Goal: Information Seeking & Learning: Learn about a topic

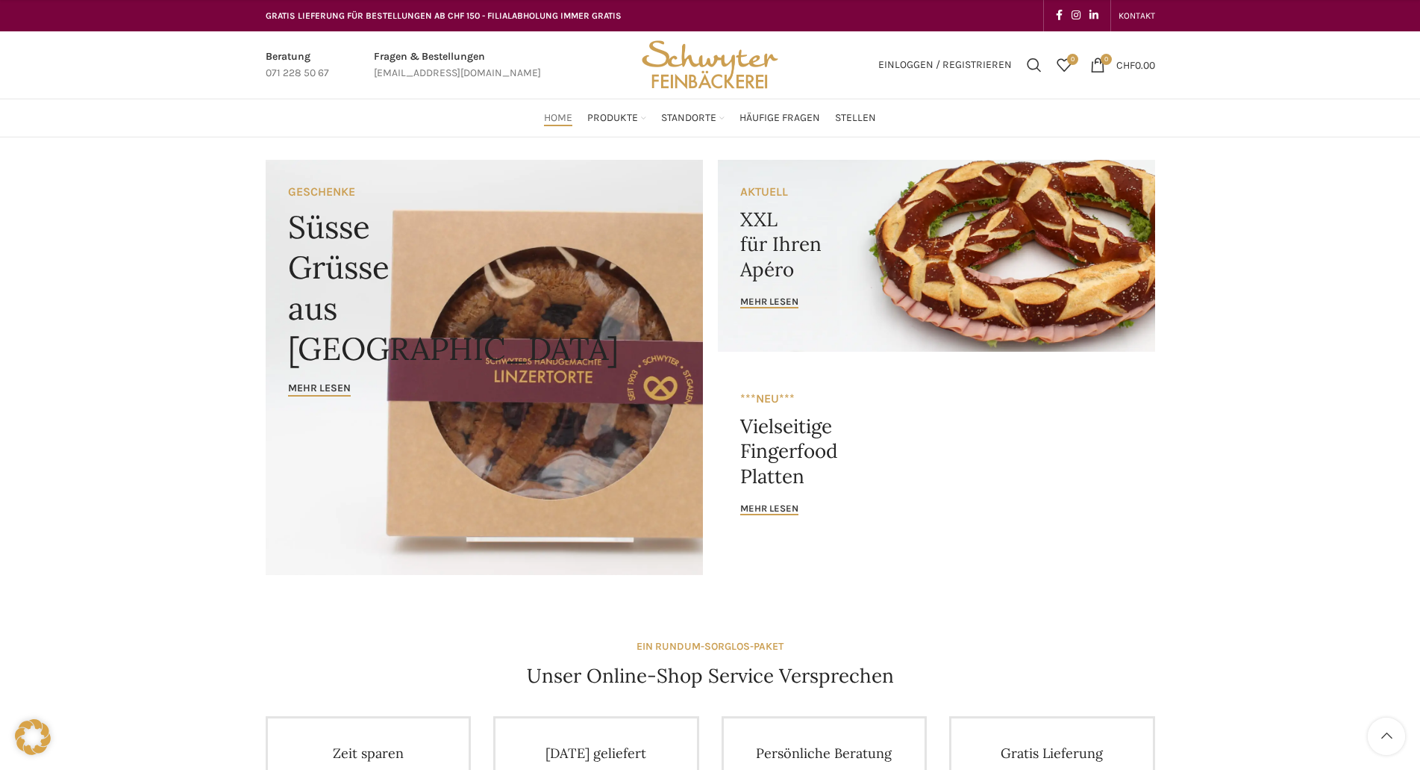
scroll to position [673, 0]
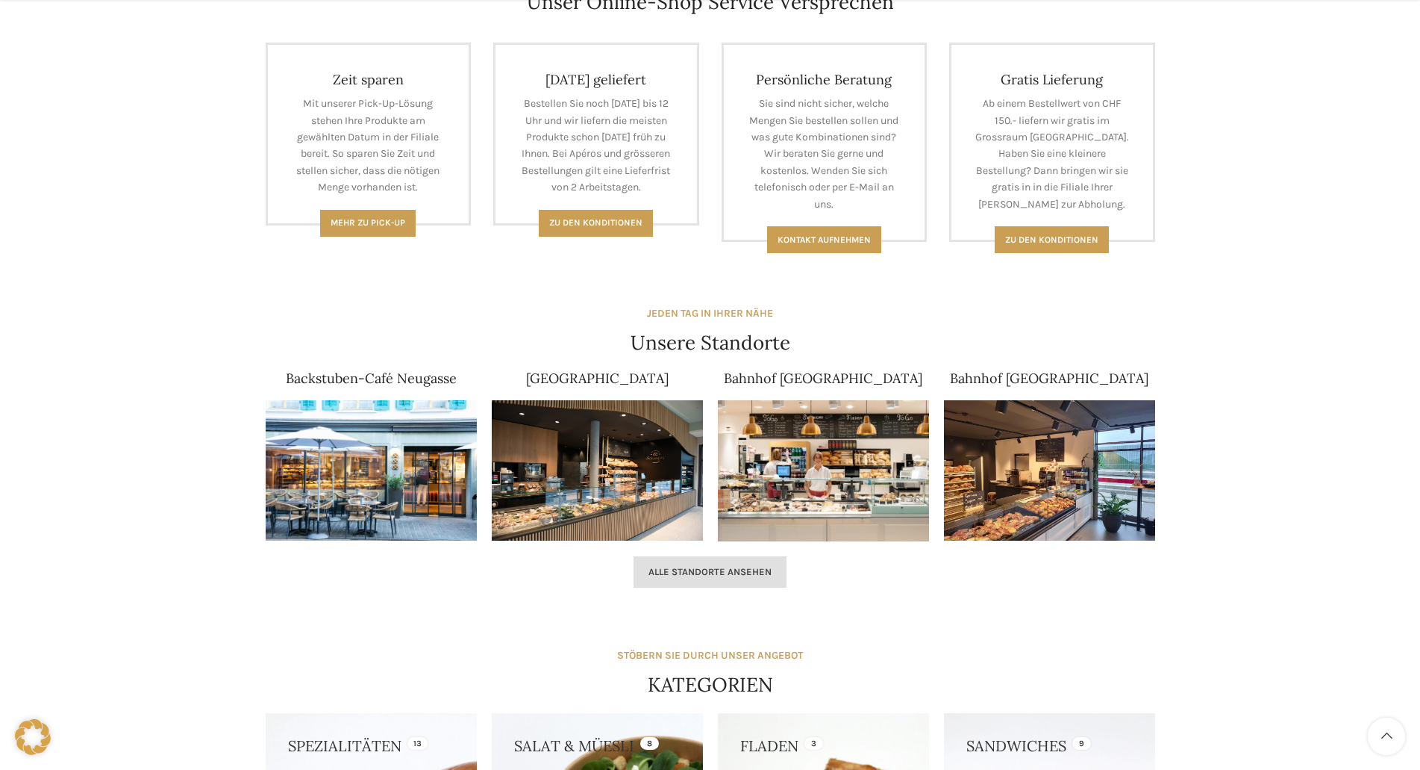
click at [715, 405] on span "Alle Standorte ansehen" at bounding box center [710, 572] width 123 height 12
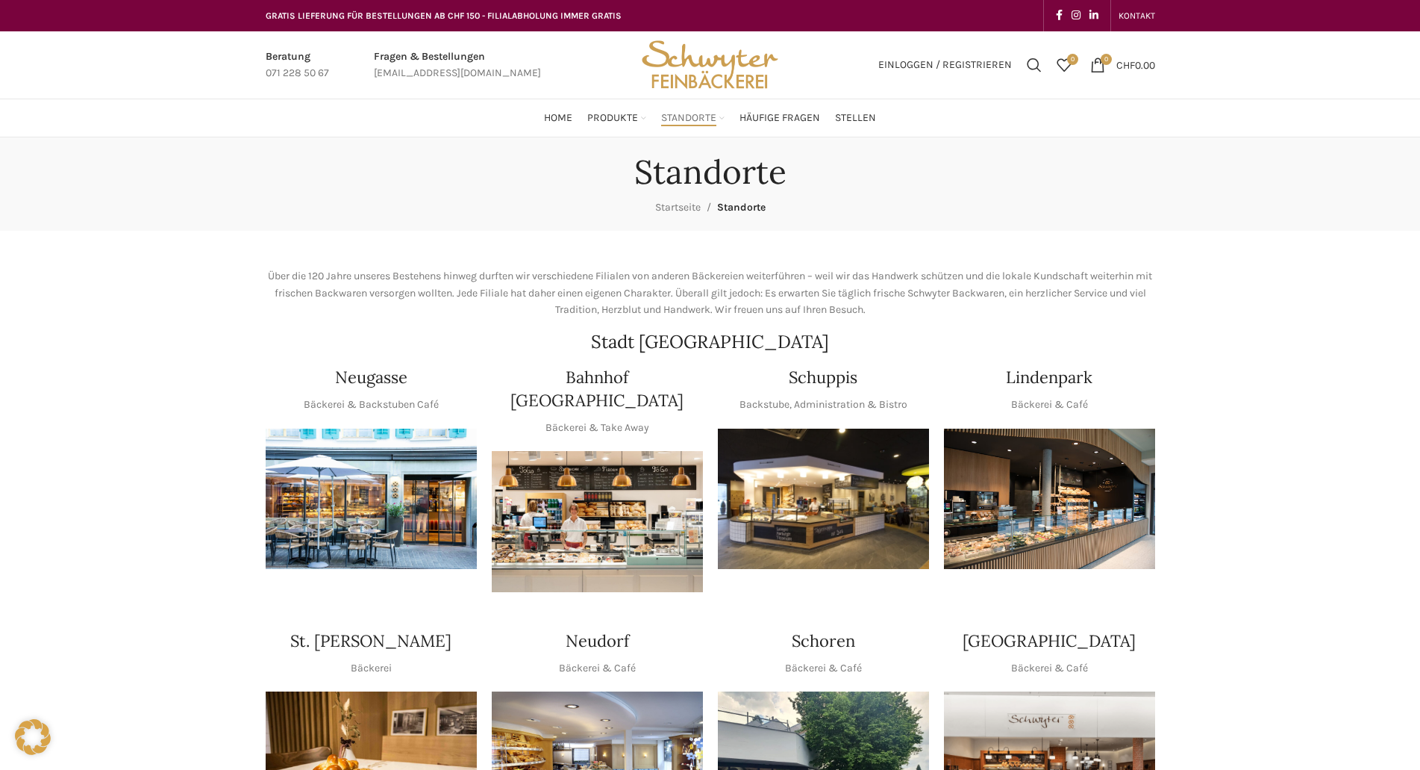
scroll to position [673, 0]
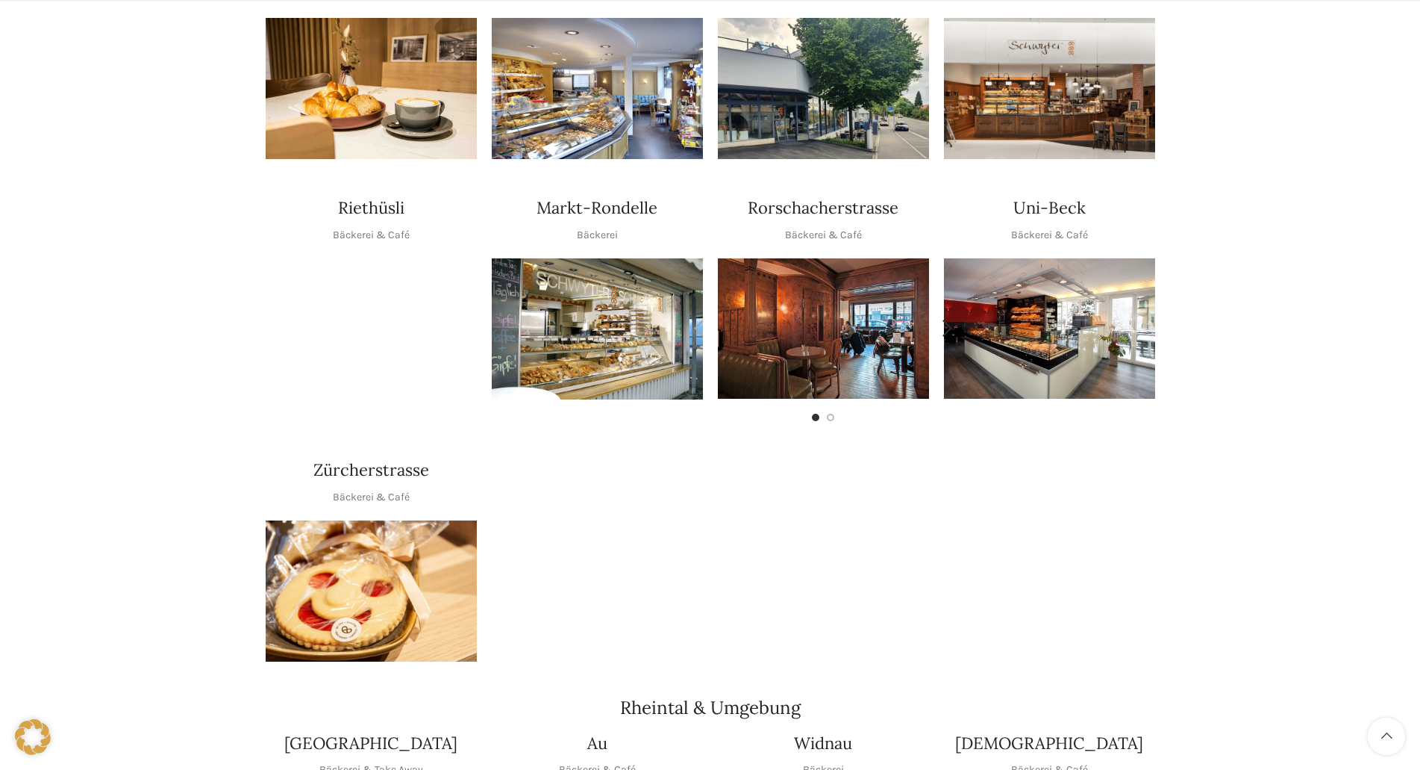
click at [809, 323] on img "1 / 2" at bounding box center [823, 328] width 211 height 140
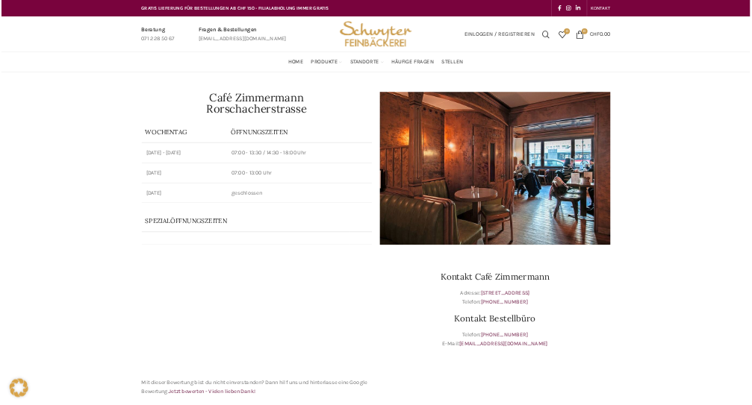
scroll to position [673, 0]
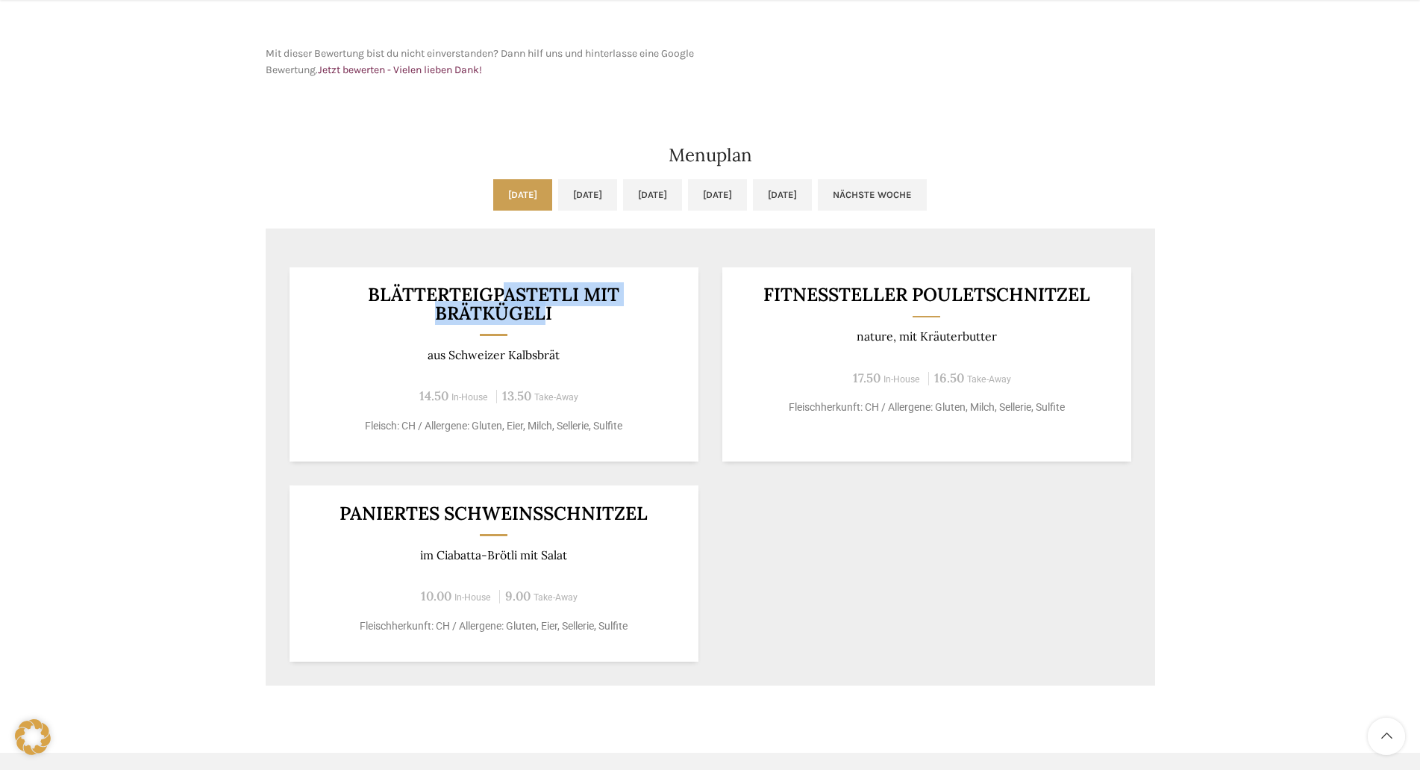
drag, startPoint x: 508, startPoint y: 287, endPoint x: 541, endPoint y: 314, distance: 42.4
click at [541, 314] on h3 "BLÄTTERTEIGPASTETLI MIT BRÄTKÜGELI" at bounding box center [494, 303] width 372 height 37
drag, startPoint x: 529, startPoint y: 316, endPoint x: 394, endPoint y: 294, distance: 136.8
click at [394, 294] on h3 "BLÄTTERTEIGPASTETLI MIT BRÄTKÜGELI" at bounding box center [494, 303] width 372 height 37
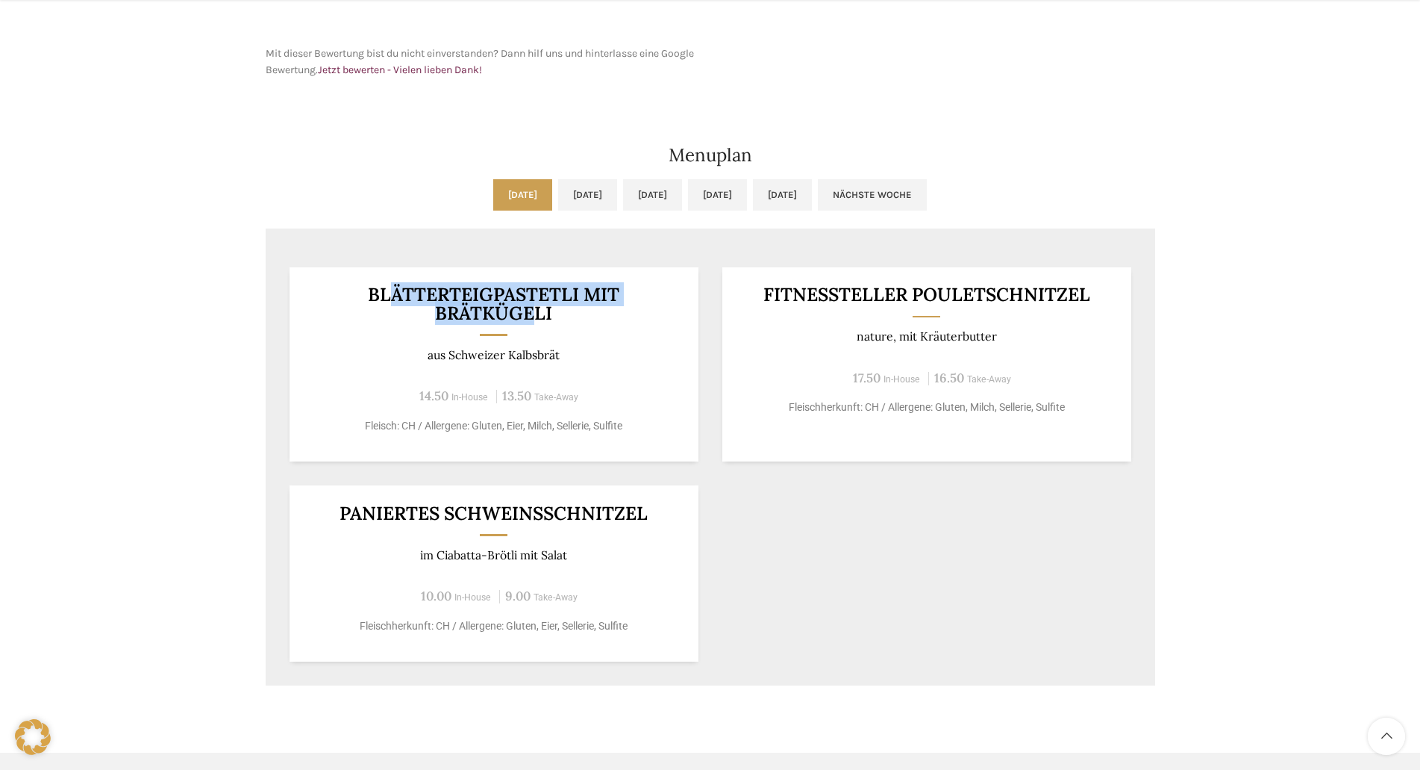
click at [394, 294] on h3 "BLÄTTERTEIGPASTETLI MIT BRÄTKÜGELI" at bounding box center [494, 303] width 372 height 37
drag, startPoint x: 374, startPoint y: 296, endPoint x: 496, endPoint y: 322, distance: 124.4
click at [496, 320] on h3 "BLÄTTERTEIGPASTETLI MIT BRÄTKÜGELI" at bounding box center [494, 303] width 372 height 37
click at [566, 193] on link "Di, 19.08.2025" at bounding box center [587, 194] width 59 height 31
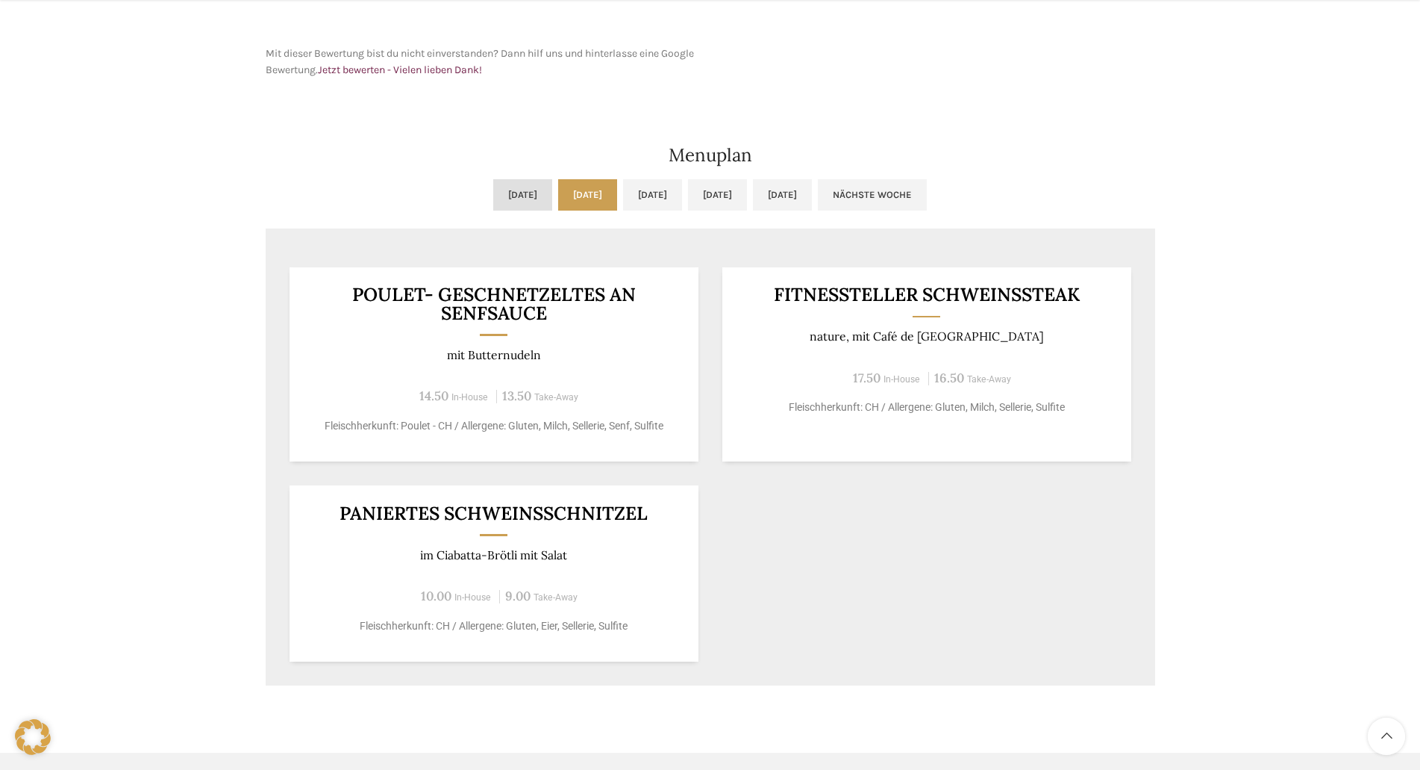
click at [493, 196] on link "Mo, 18.08.2025" at bounding box center [522, 194] width 59 height 31
